Goal: Find specific page/section: Find specific page/section

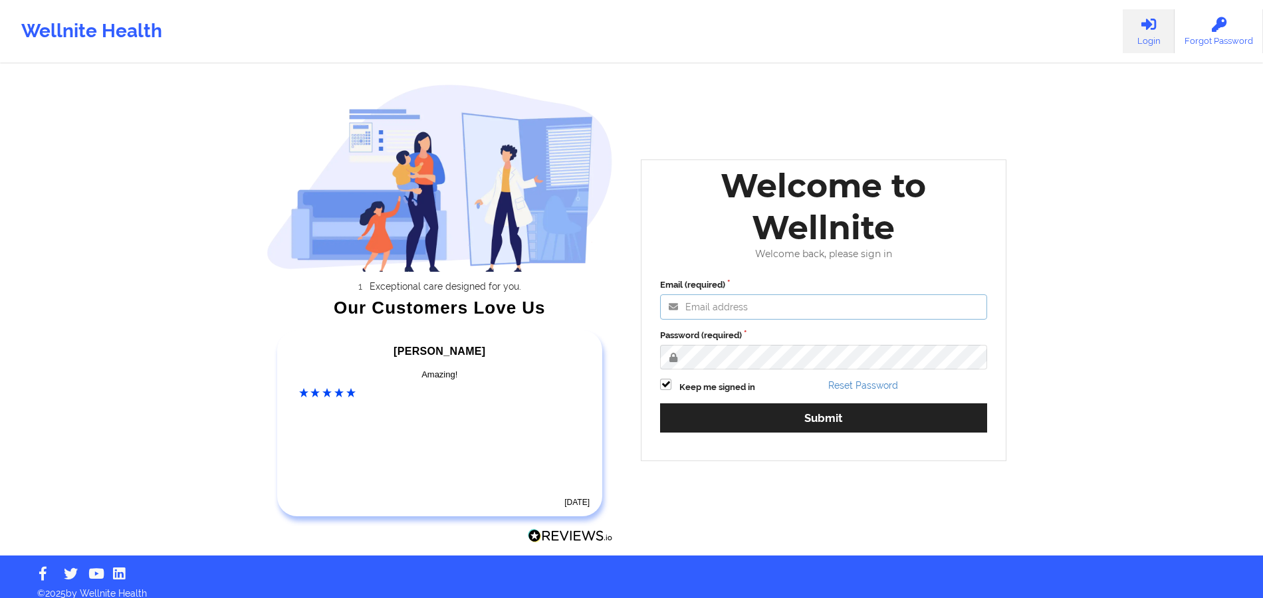
type input "[PERSON_NAME][EMAIL_ADDRESS][DOMAIN_NAME]"
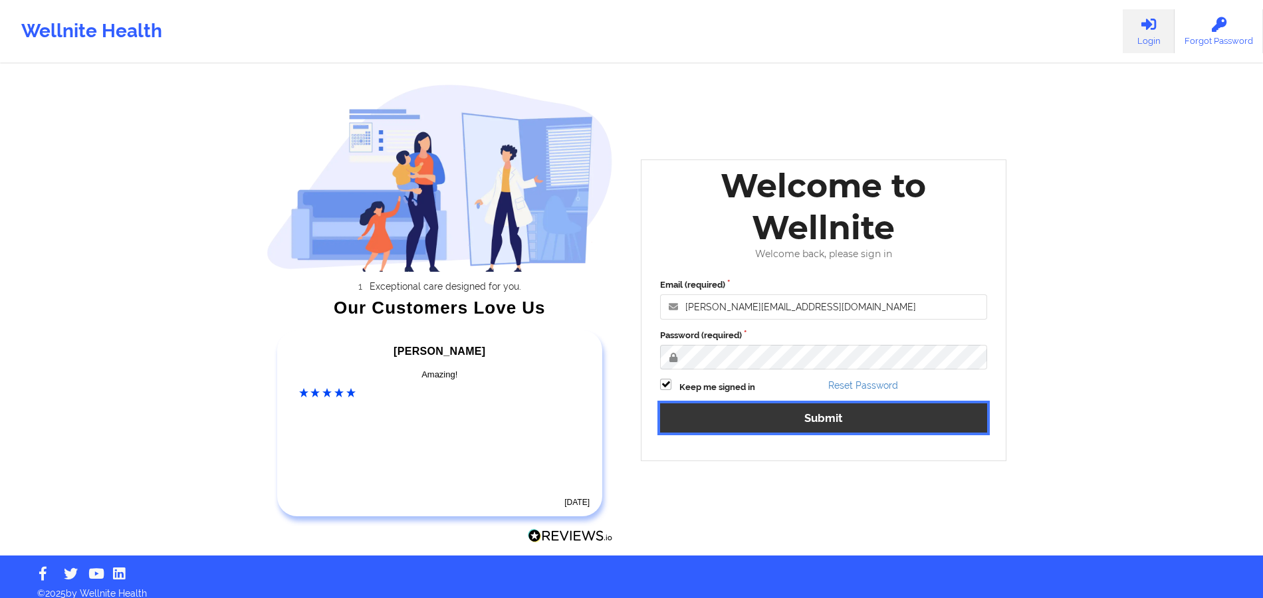
click at [822, 424] on button "Submit" at bounding box center [823, 417] width 327 height 29
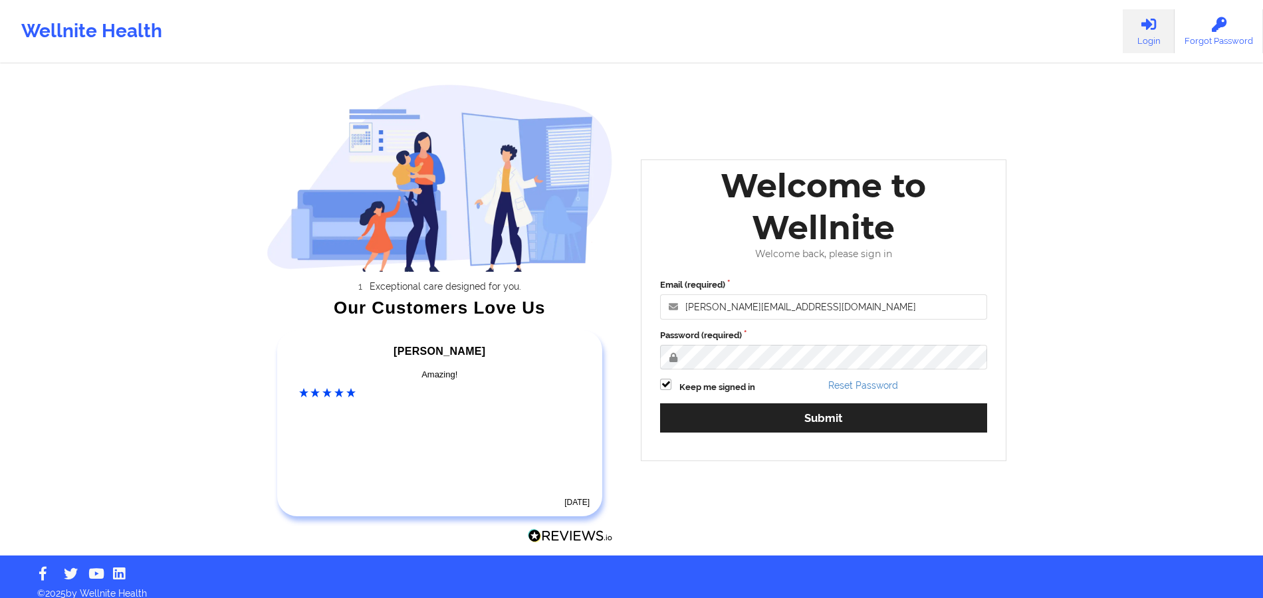
click at [816, 417] on div "Welcome to Wellnite Welcome back, please sign in Email (required) [PERSON_NAME]…" at bounding box center [823, 309] width 365 height 301
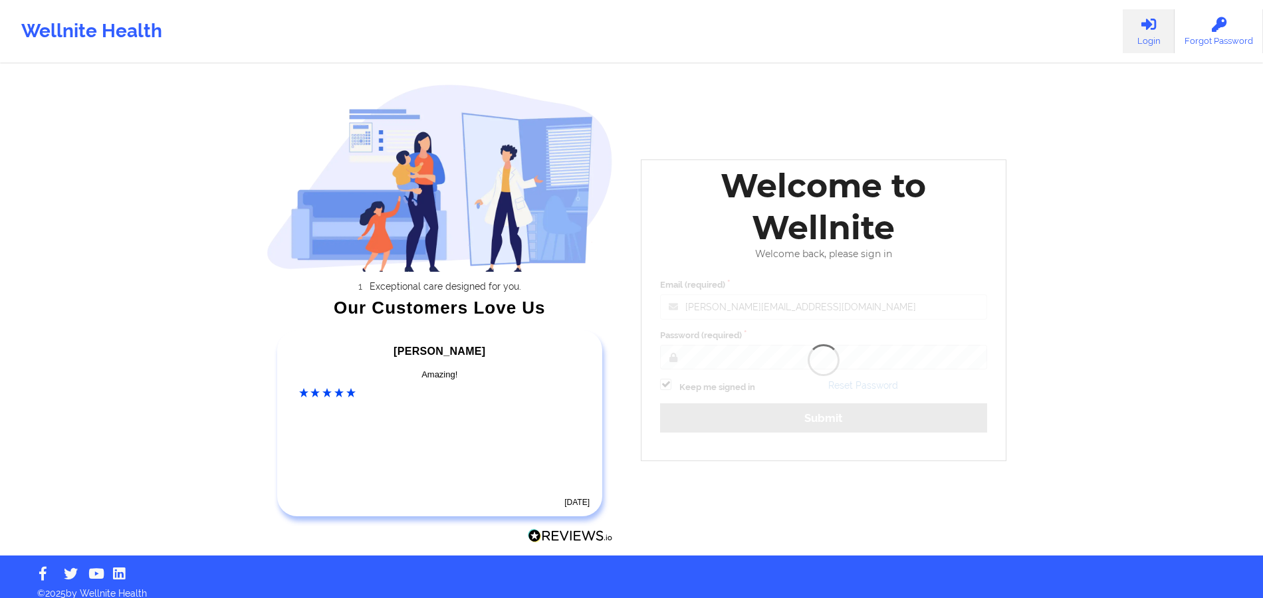
click at [795, 425] on div "Welcome to Wellnite Welcome back, please sign in Email (required) [PERSON_NAME]…" at bounding box center [823, 309] width 365 height 301
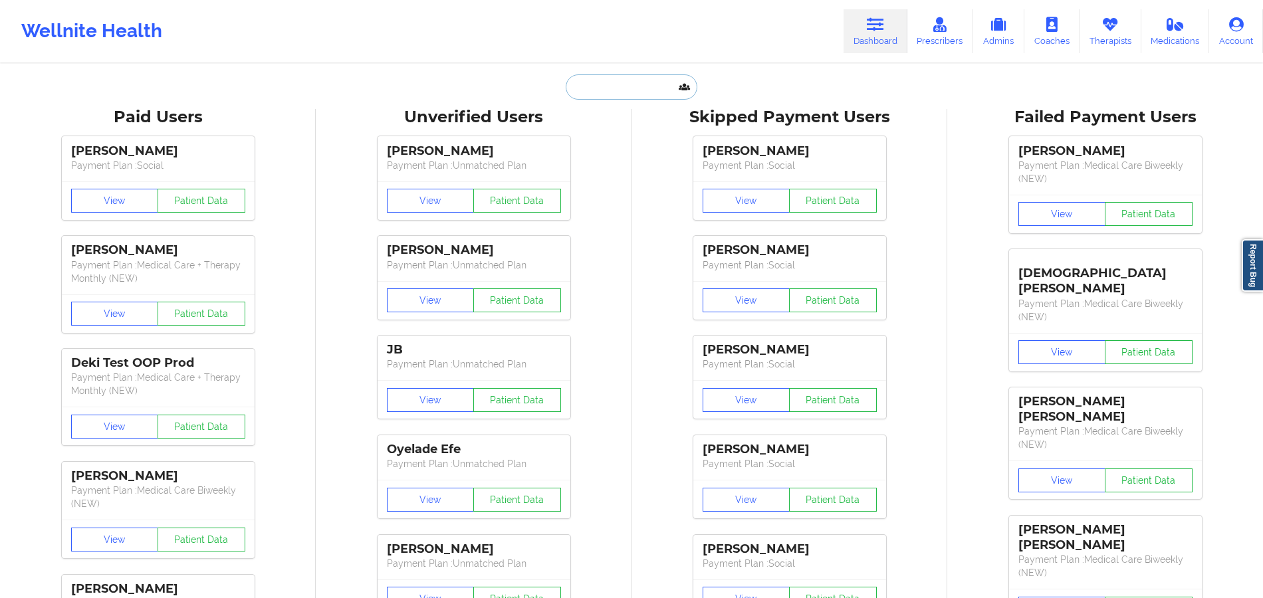
click at [596, 93] on input "text" at bounding box center [631, 86] width 132 height 25
paste input "[PERSON_NAME]"
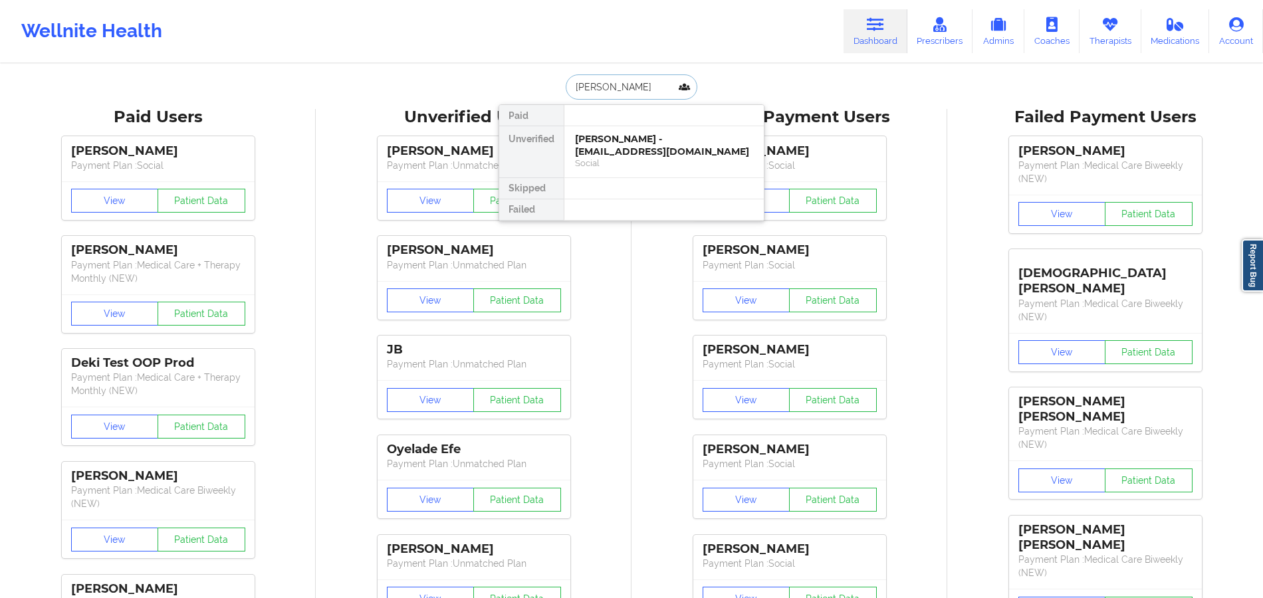
paste input "[PERSON_NAME]"
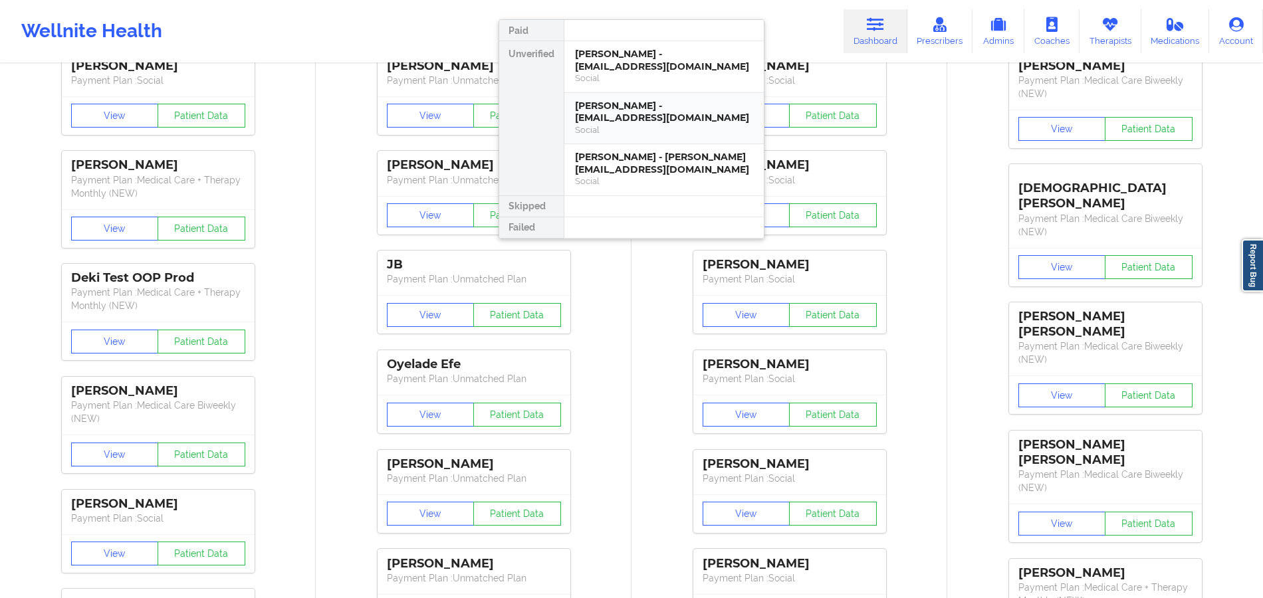
scroll to position [88, 0]
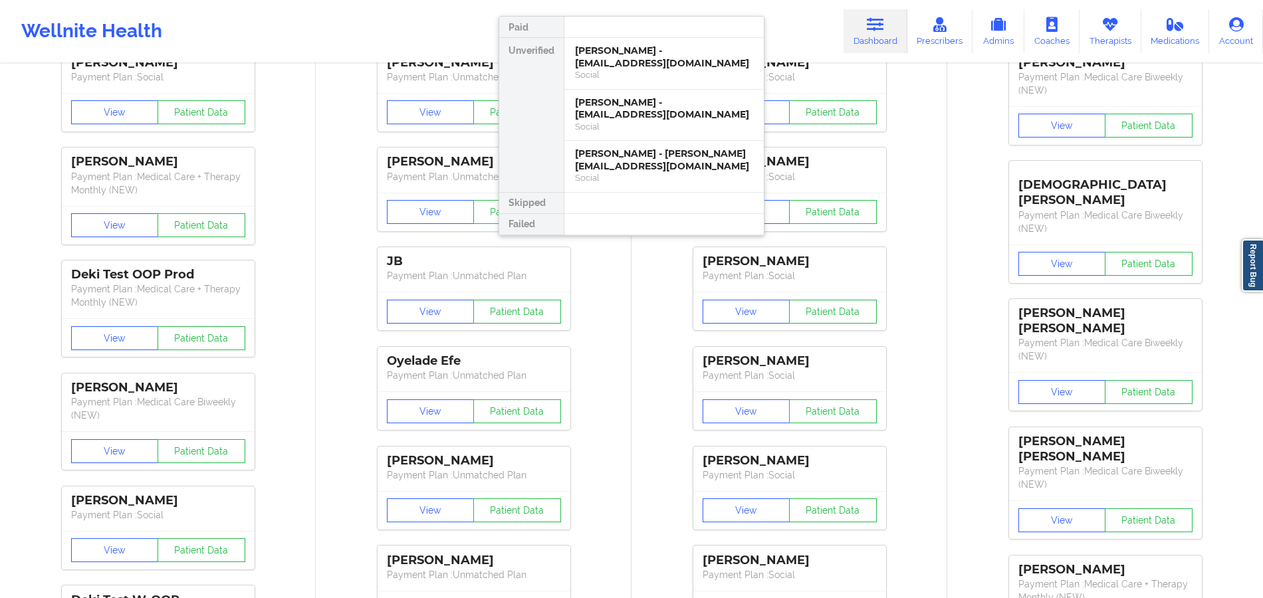
type input "[PERSON_NAME]"
click at [662, 54] on div "[PERSON_NAME] - [EMAIL_ADDRESS][DOMAIN_NAME]" at bounding box center [664, 57] width 178 height 25
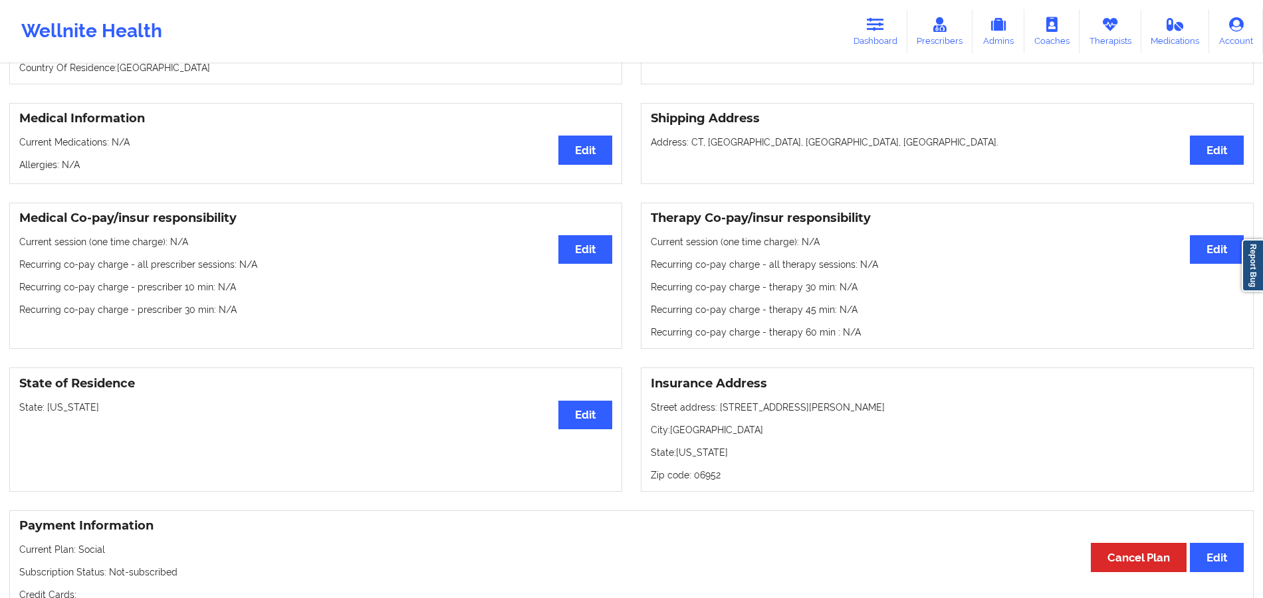
scroll to position [270, 0]
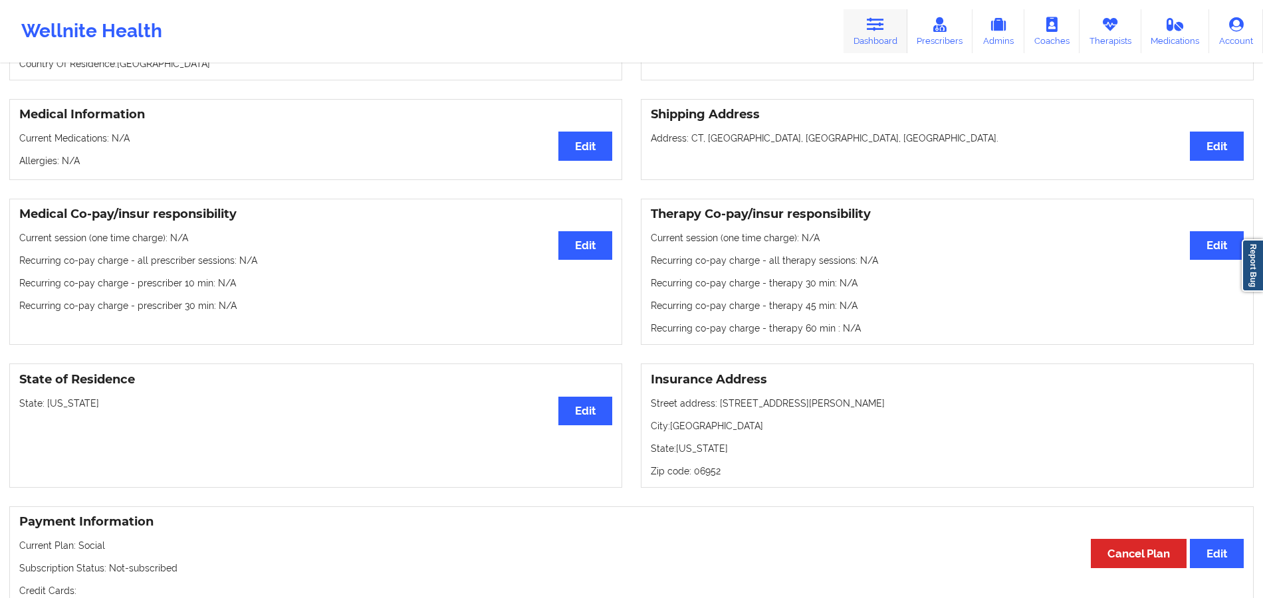
click at [873, 27] on icon at bounding box center [875, 24] width 17 height 15
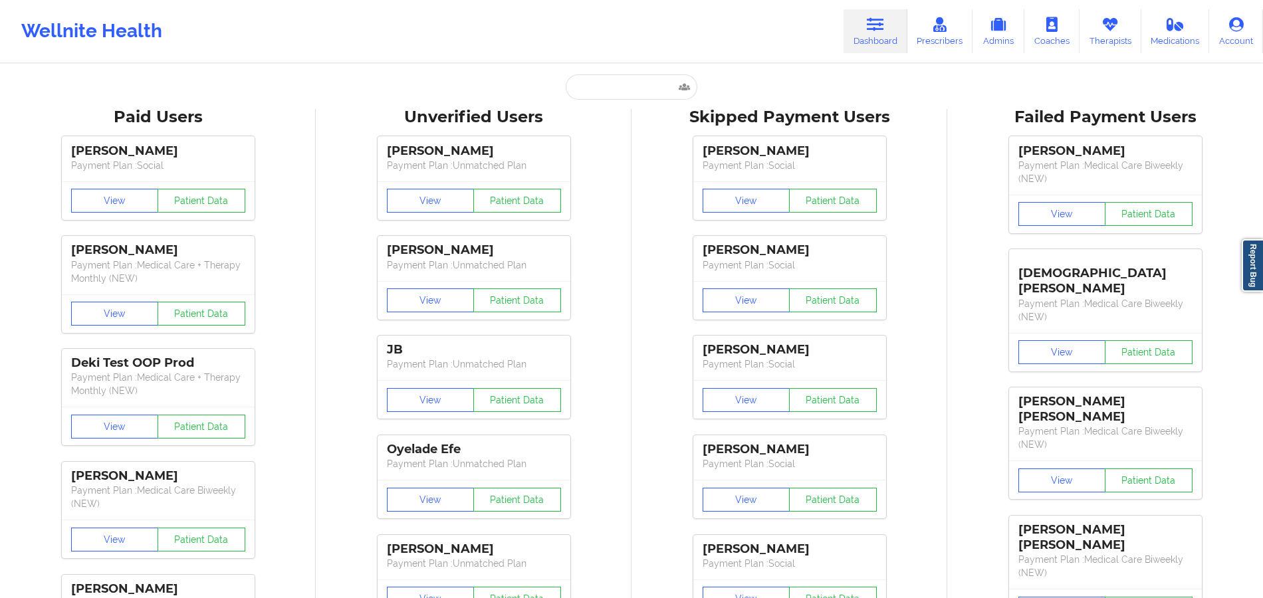
click at [656, 58] on div "Wellnite Health Dashboard Prescribers Admins Coaches Therapists Medications Acc…" at bounding box center [631, 31] width 1263 height 62
click at [647, 78] on input "text" at bounding box center [631, 86] width 132 height 25
paste input "[PERSON_NAME]"
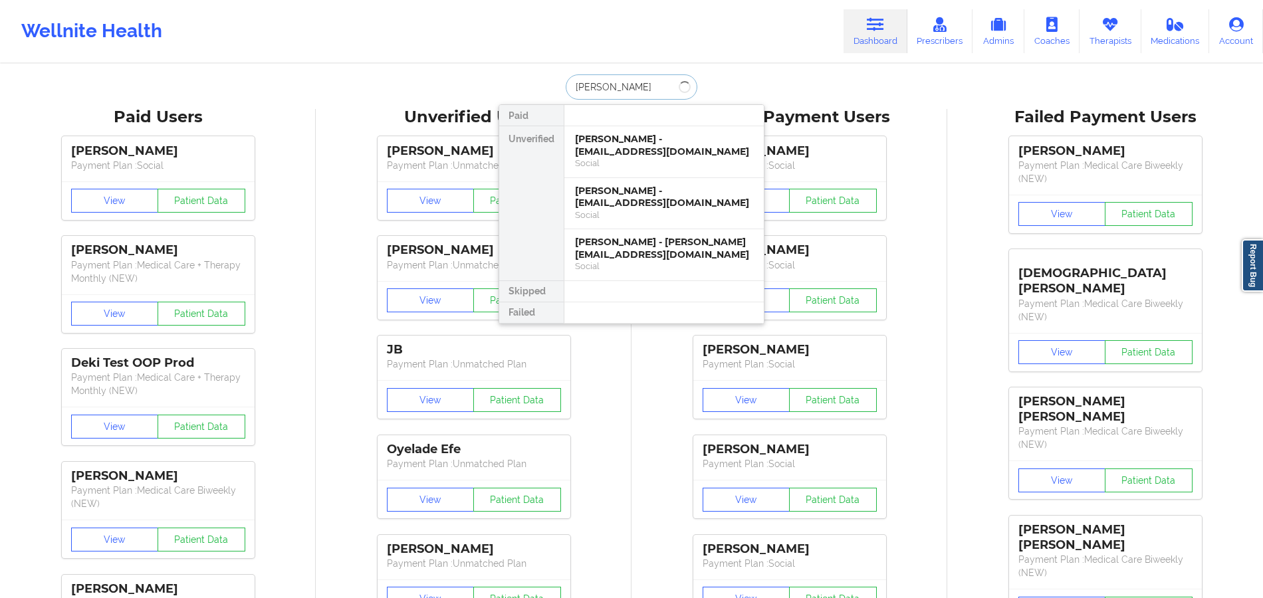
type input "[PERSON_NAME]"
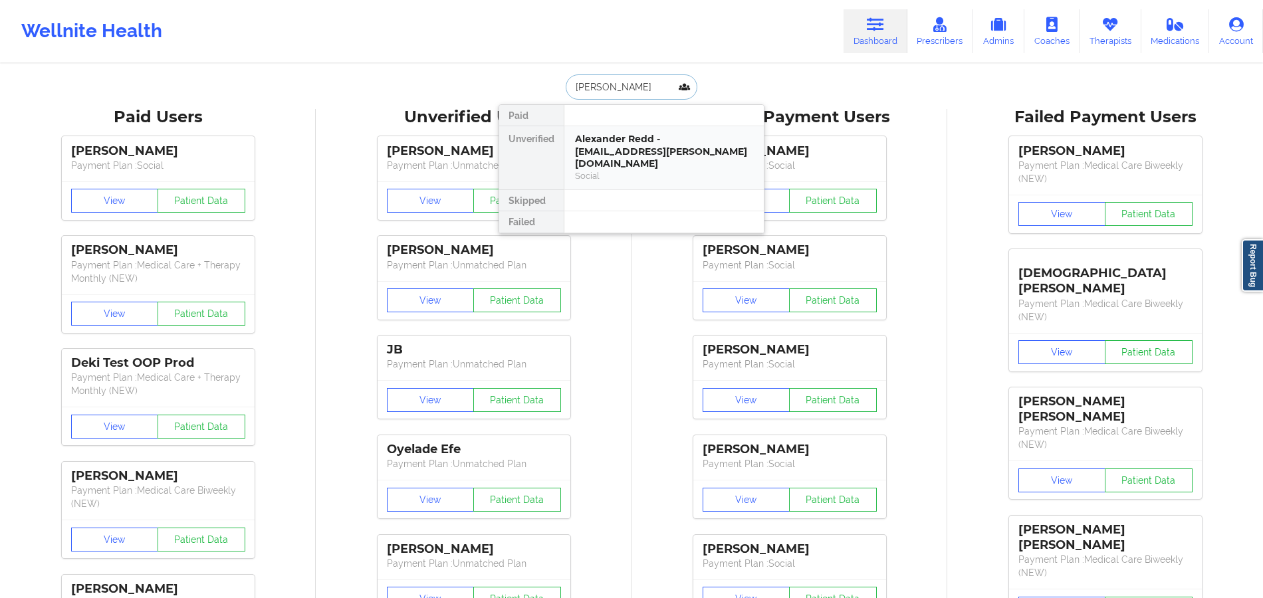
click at [627, 146] on div "Alexander Redd - [EMAIL_ADDRESS][PERSON_NAME][DOMAIN_NAME]" at bounding box center [664, 151] width 178 height 37
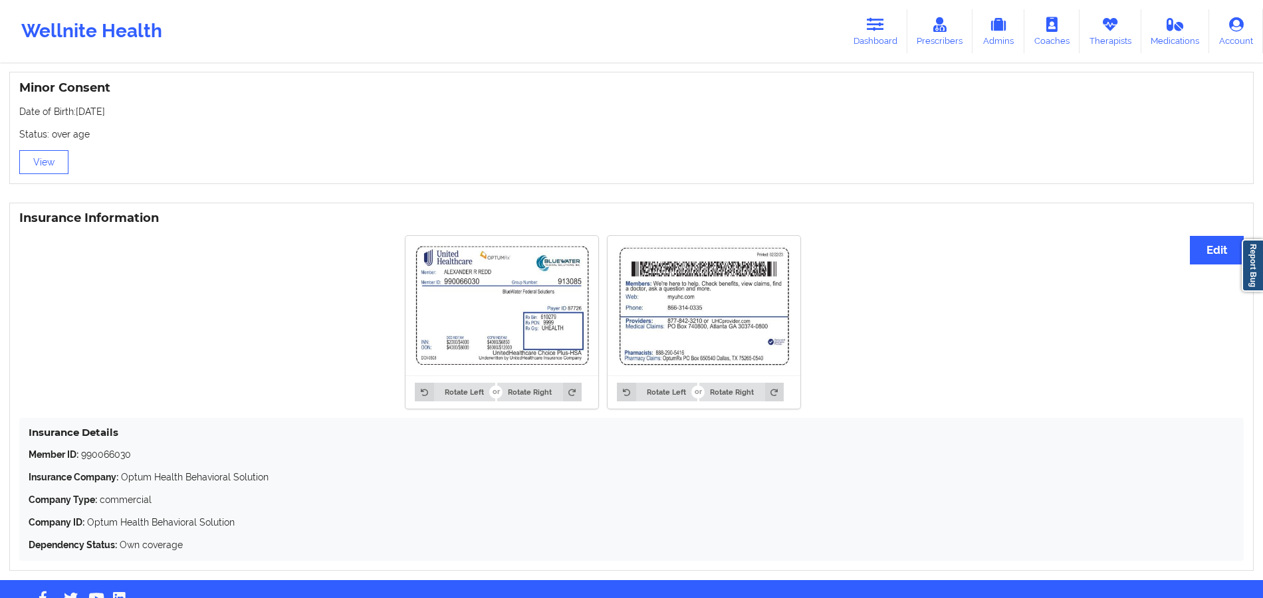
scroll to position [856, 0]
